Goal: Navigation & Orientation: Understand site structure

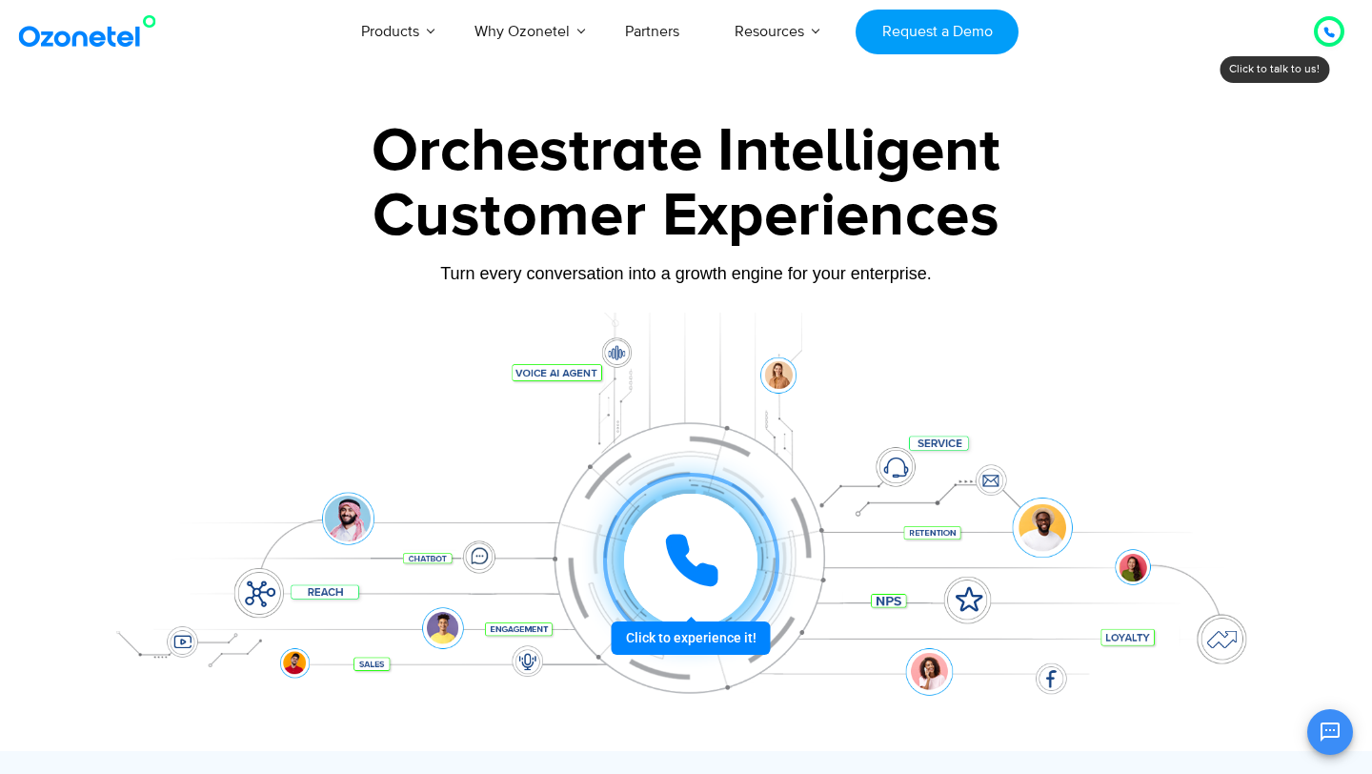
click at [1341, 43] on div at bounding box center [1329, 31] width 37 height 37
click at [1328, 37] on div at bounding box center [1329, 31] width 11 height 23
click at [1336, 35] on div at bounding box center [1329, 31] width 23 height 23
click at [1325, 37] on icon at bounding box center [1329, 32] width 11 height 11
click at [1324, 30] on icon at bounding box center [1329, 32] width 11 height 11
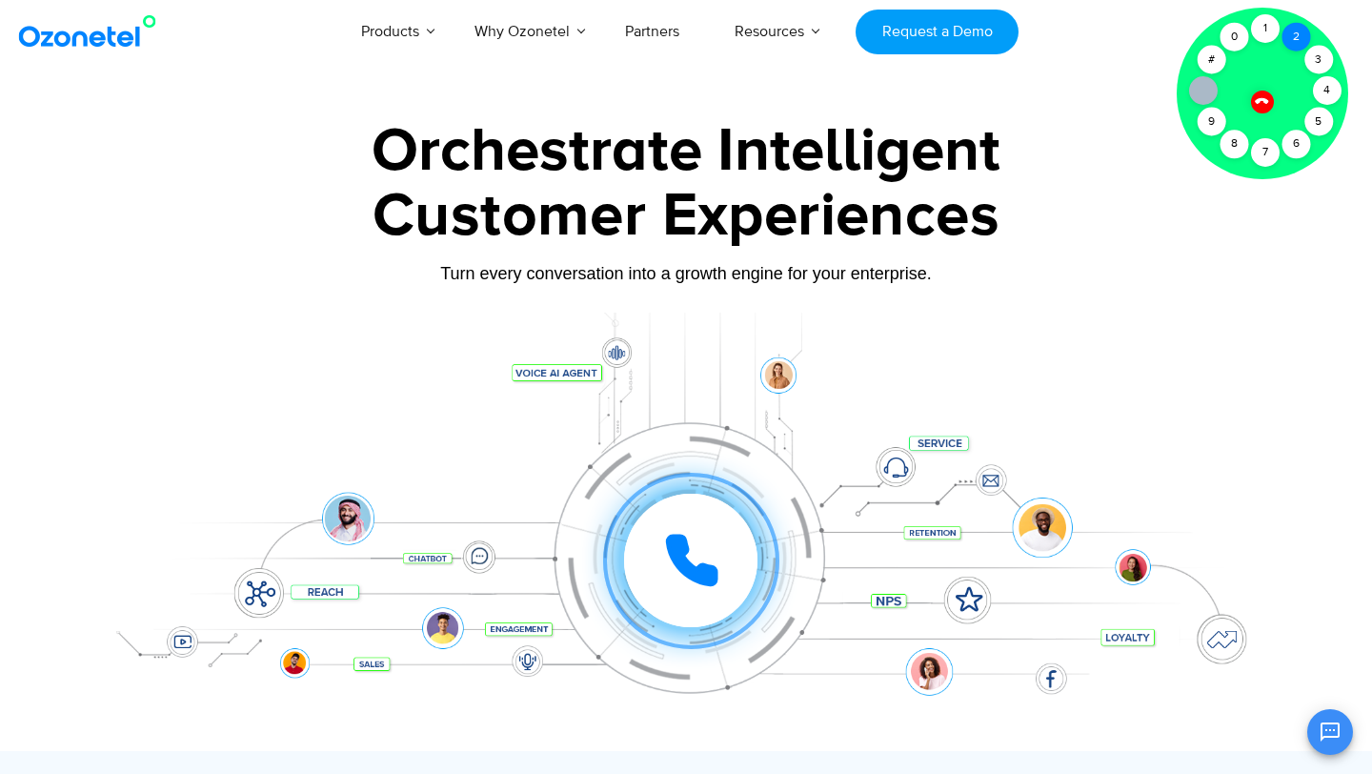
click at [1292, 48] on div "2" at bounding box center [1296, 37] width 29 height 29
click at [1270, 31] on div "1" at bounding box center [1265, 28] width 29 height 29
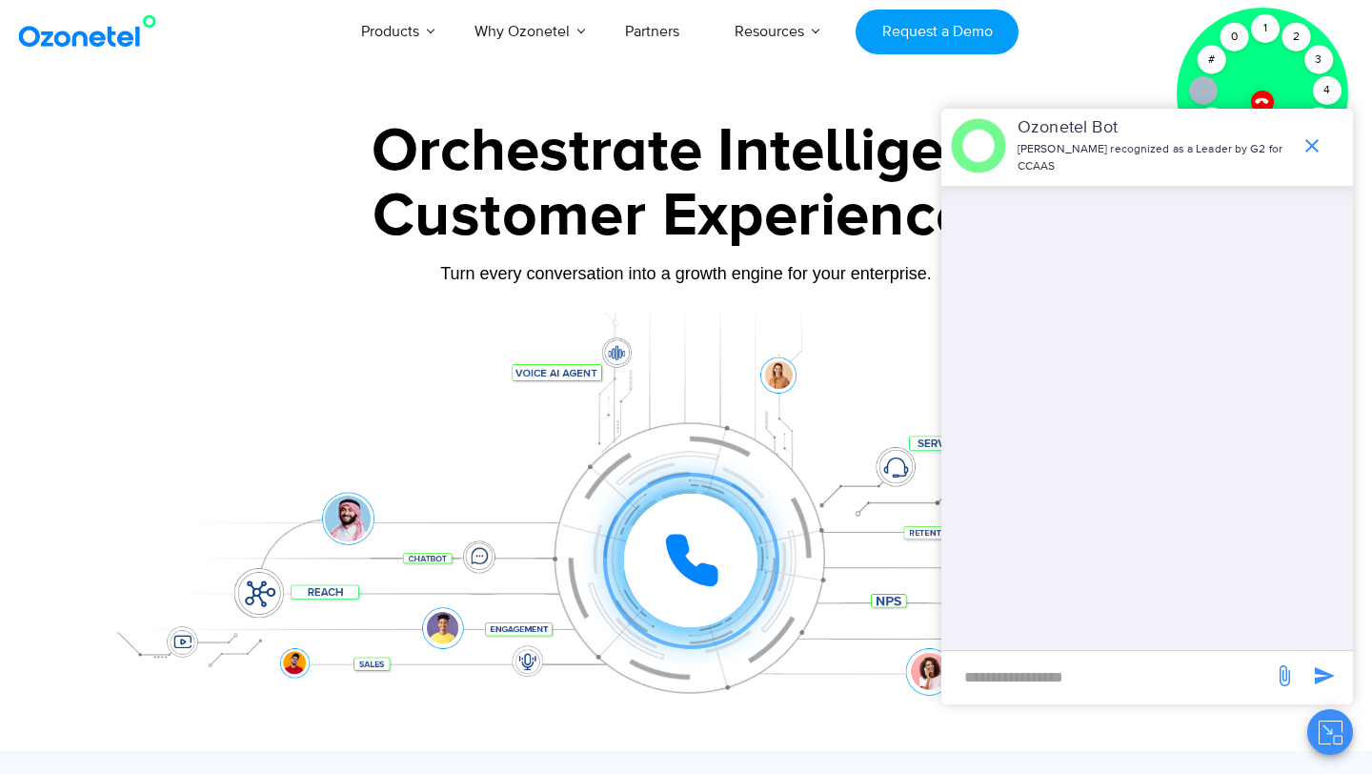
click at [1281, 668] on icon "send message" at bounding box center [1285, 675] width 10 height 21
click at [0, 0] on input "file" at bounding box center [0, 0] width 0 height 0
click at [1302, 143] on icon "end chat or minimize" at bounding box center [1312, 145] width 23 height 23
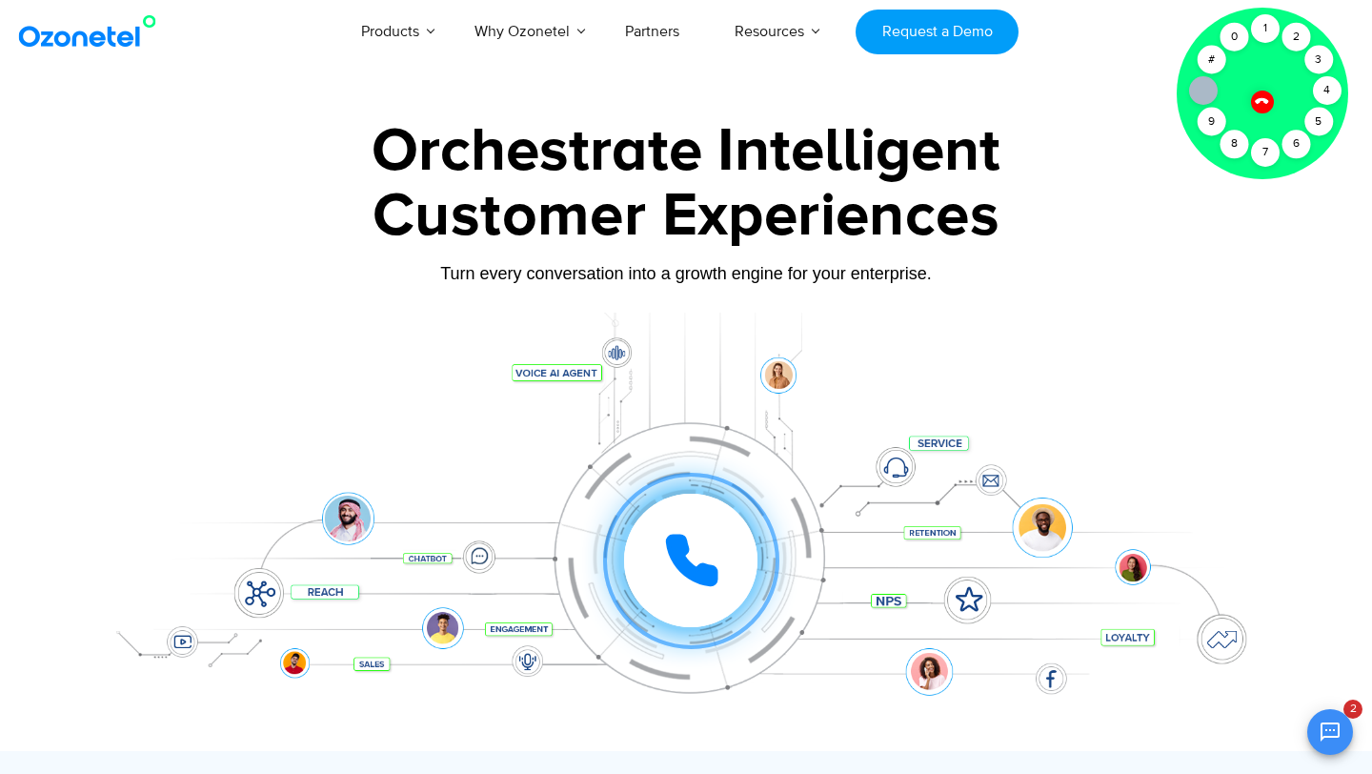
click at [1267, 102] on icon at bounding box center [1261, 100] width 13 height 13
